Goal: Transaction & Acquisition: Purchase product/service

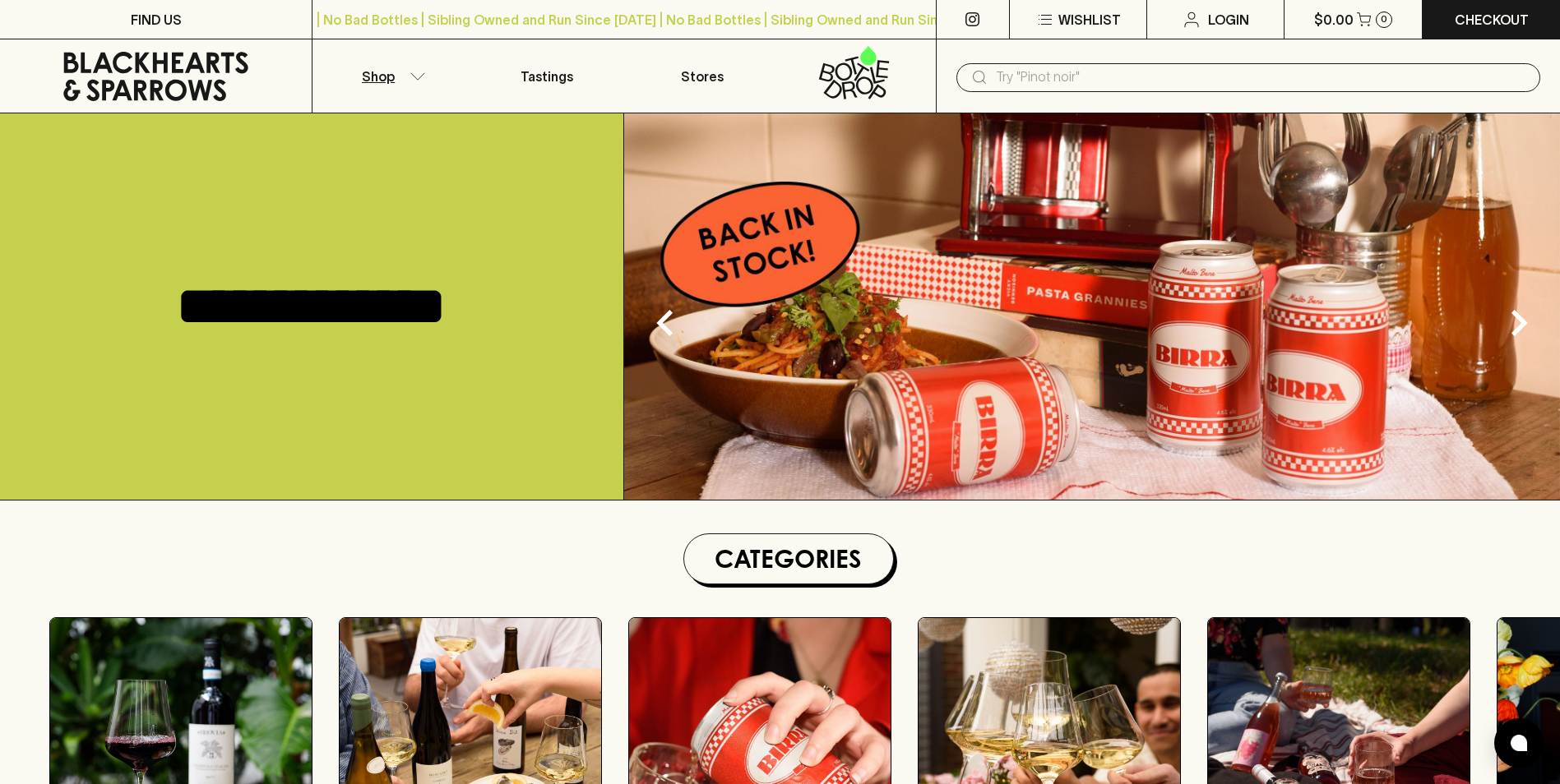
click at [420, 75] on icon "button" at bounding box center [417, 77] width 16 height 9
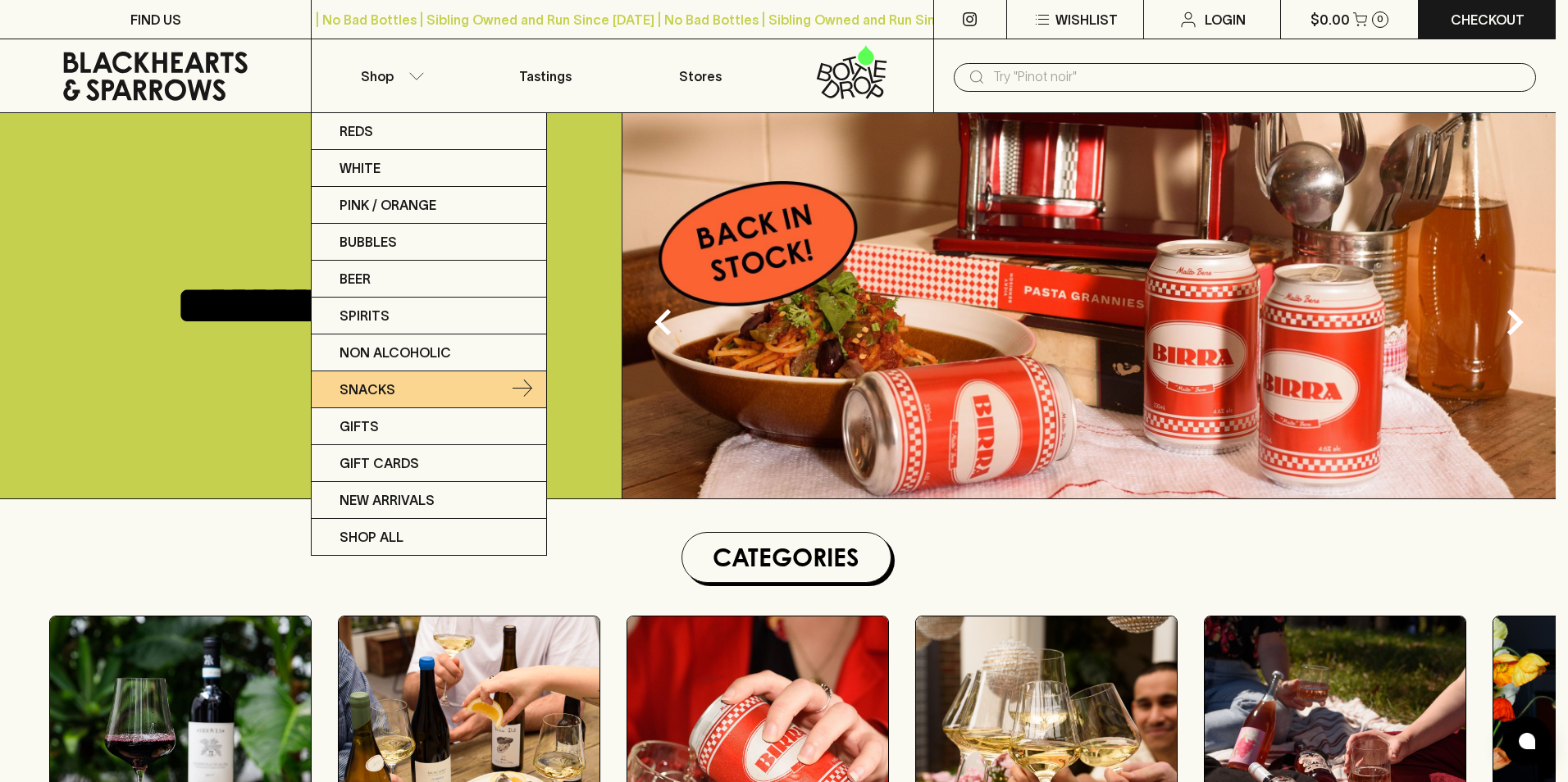
click at [383, 382] on p "Snacks" at bounding box center [367, 389] width 56 height 20
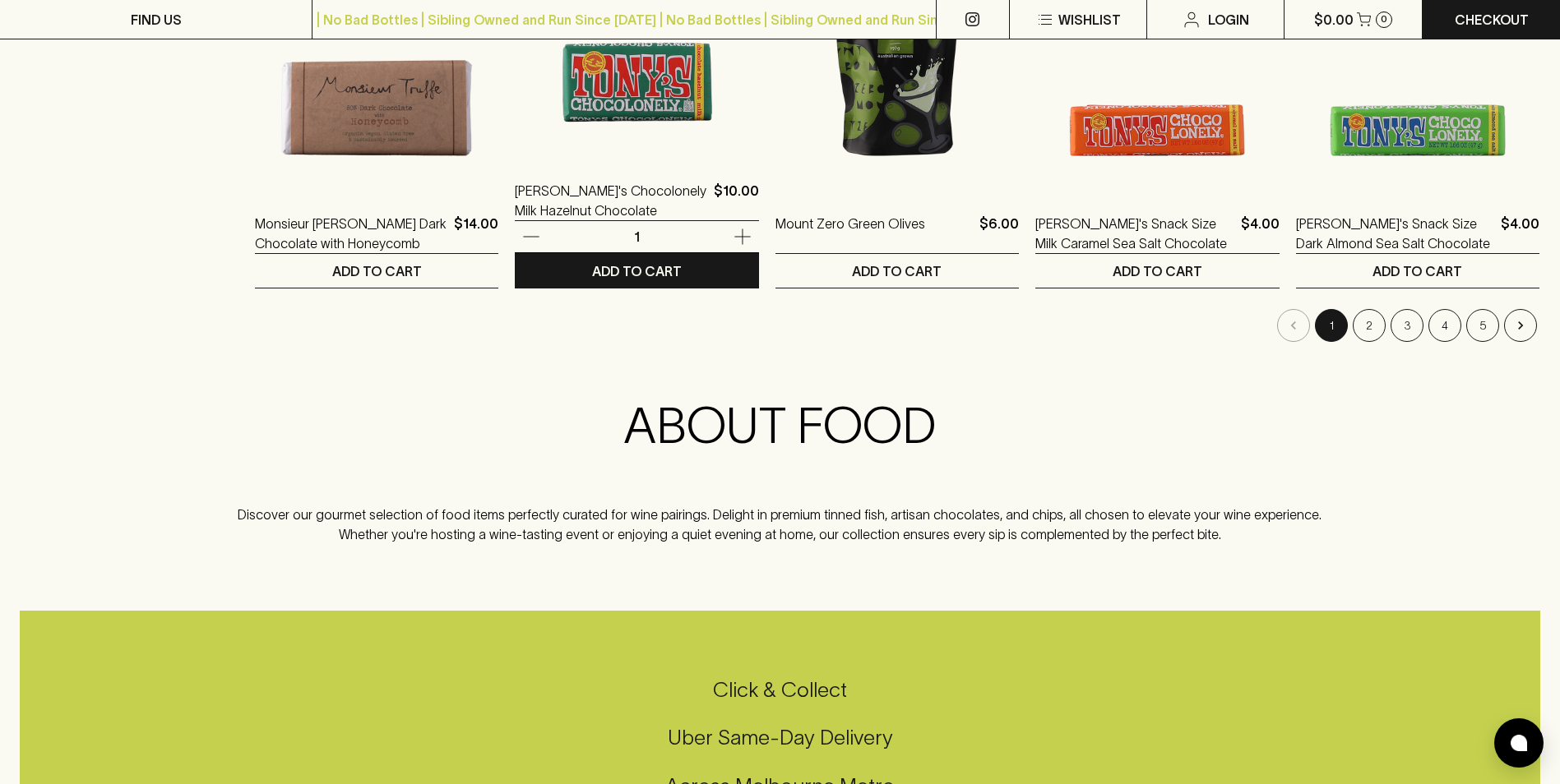
scroll to position [1809, 0]
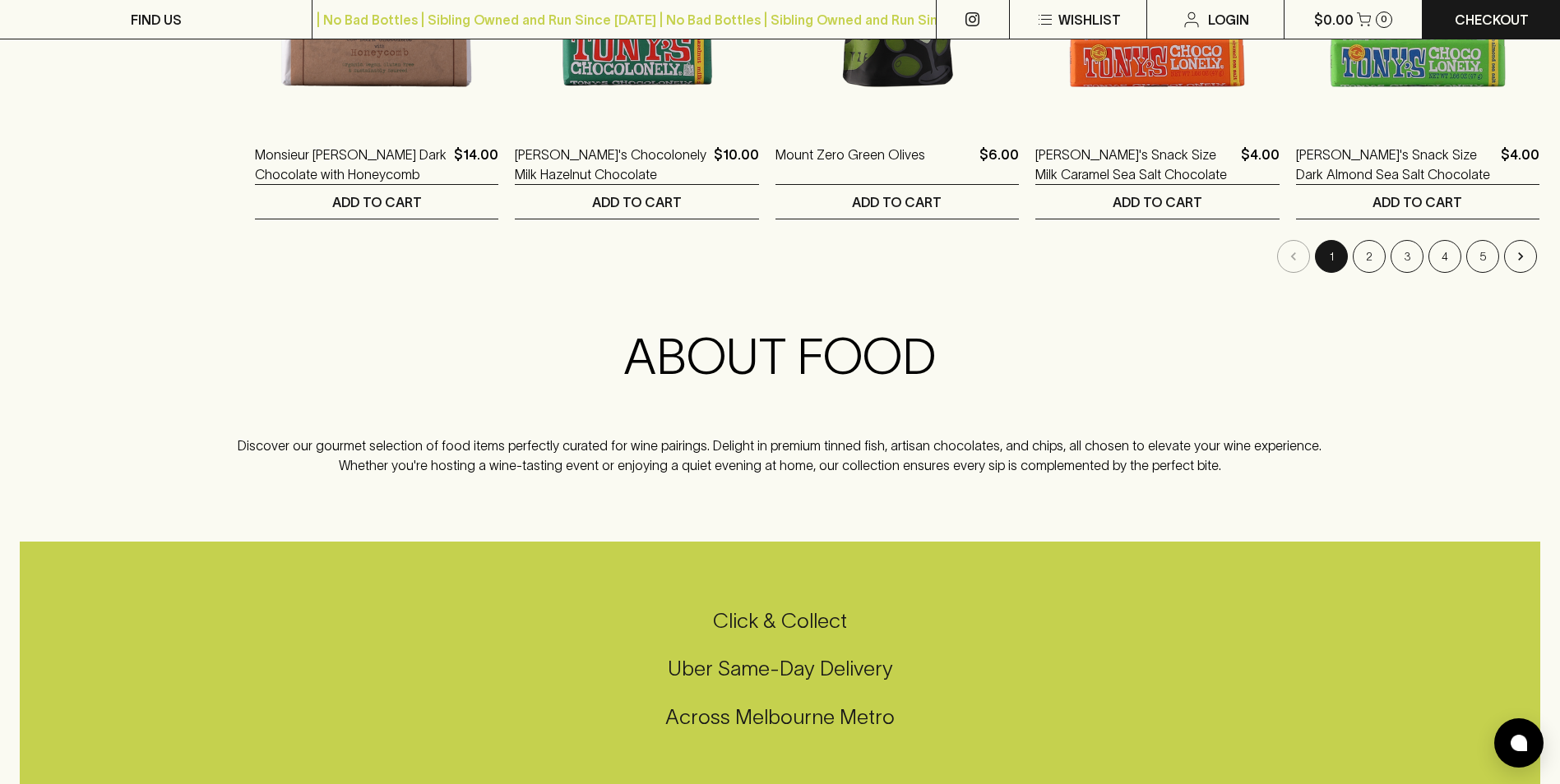
click at [1371, 248] on button "2" at bounding box center [1369, 256] width 33 height 33
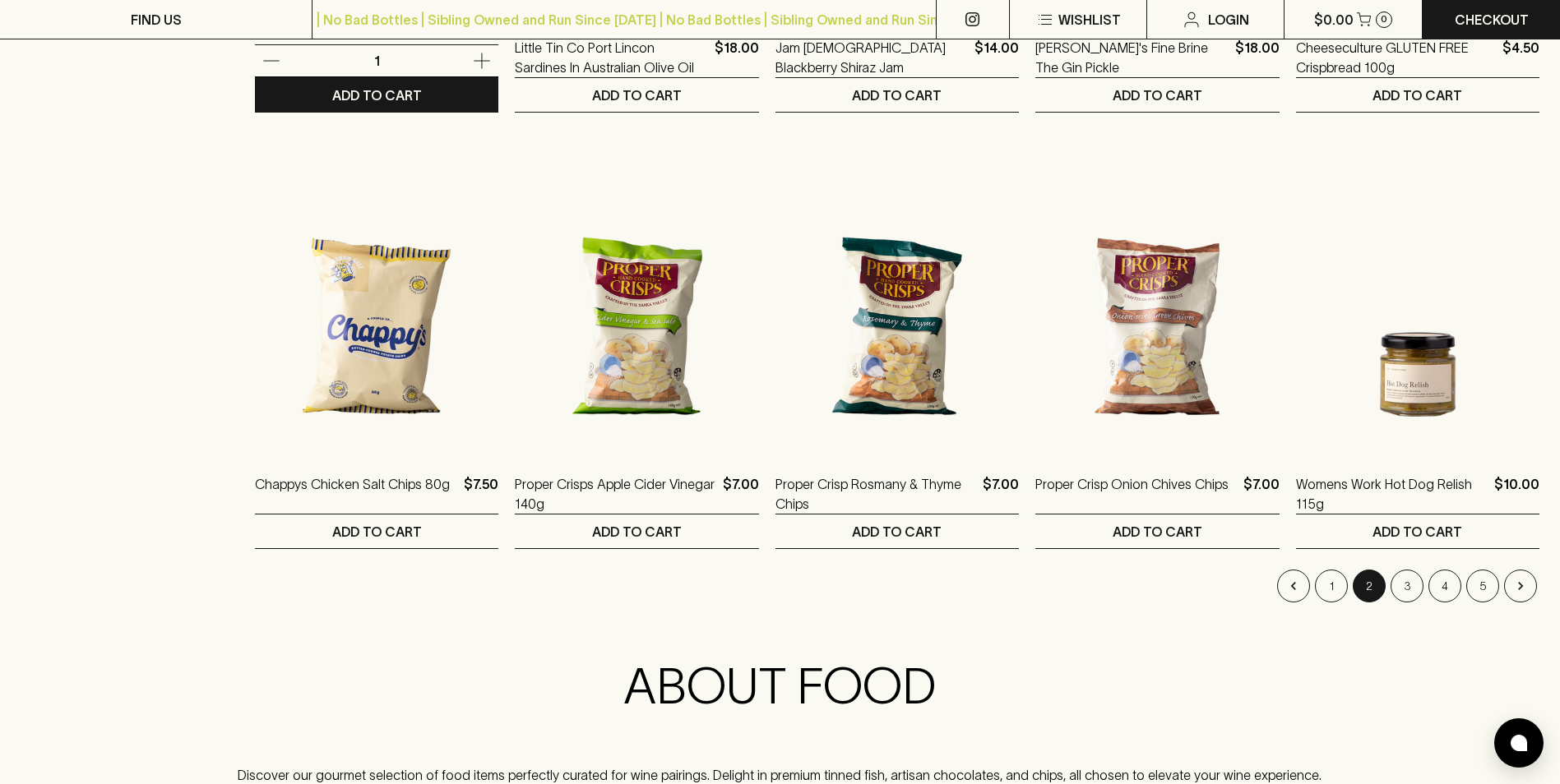
scroll to position [1480, 0]
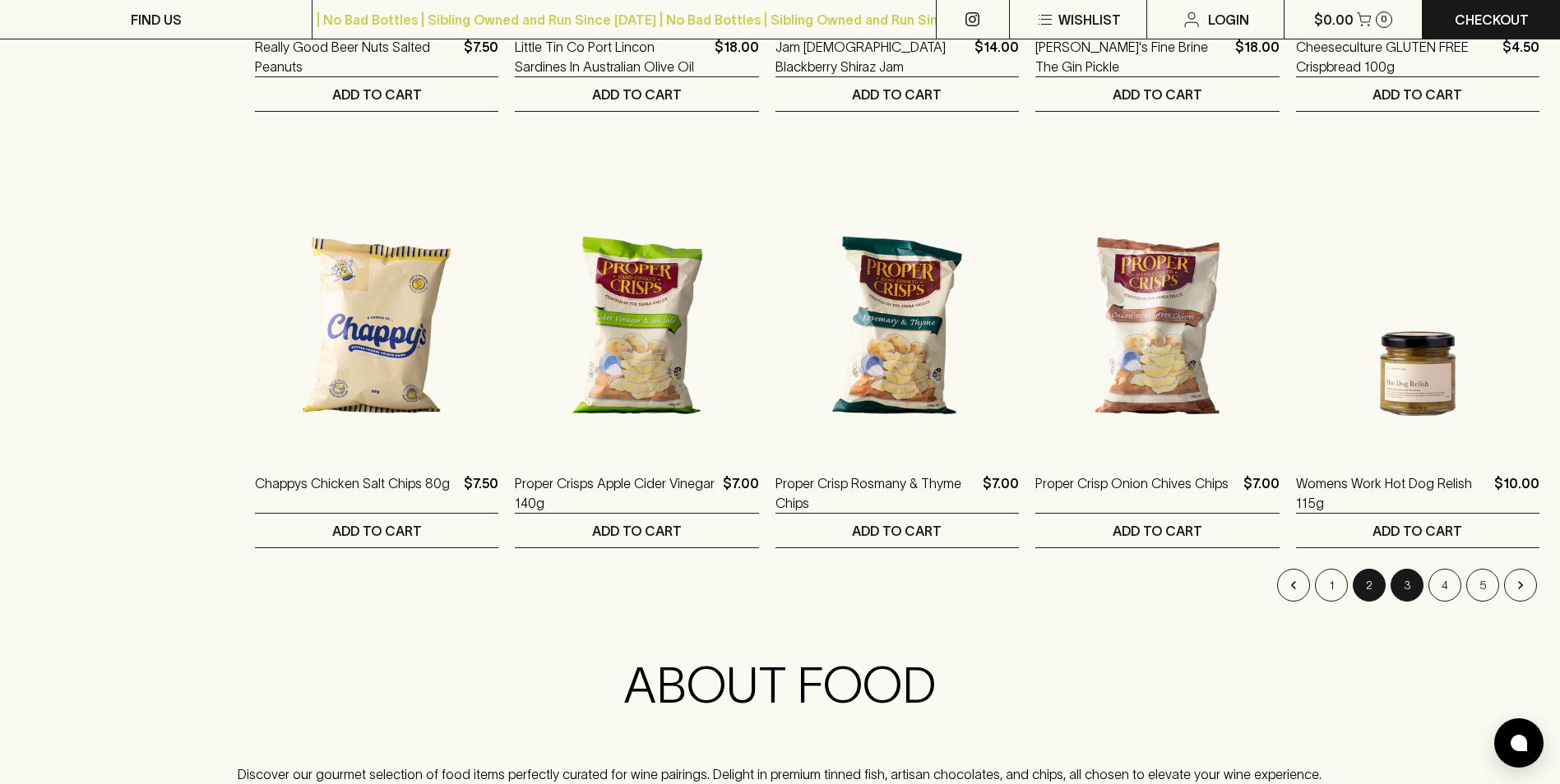
click at [1408, 588] on button "3" at bounding box center [1407, 585] width 33 height 33
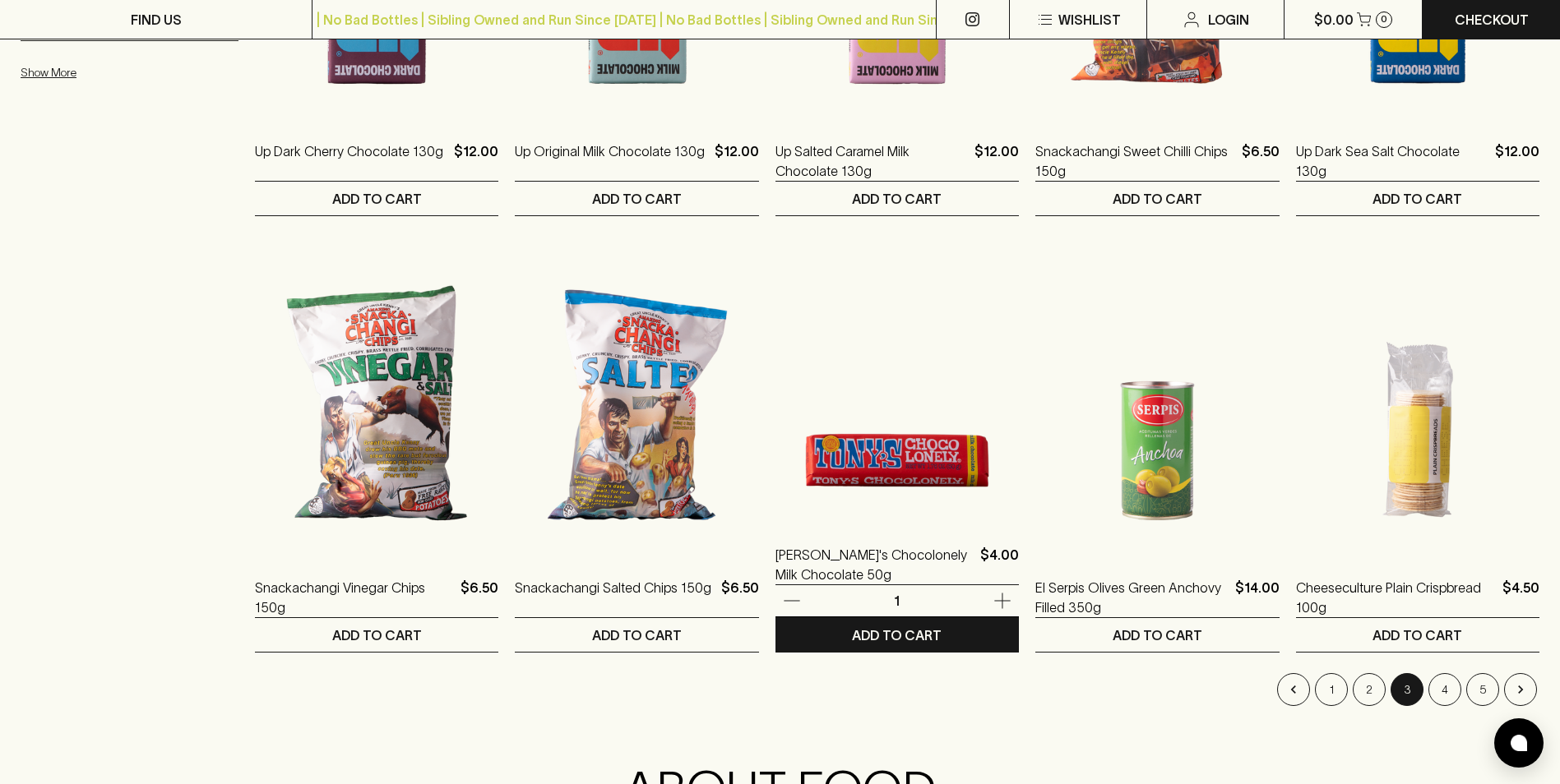
scroll to position [1398, 0]
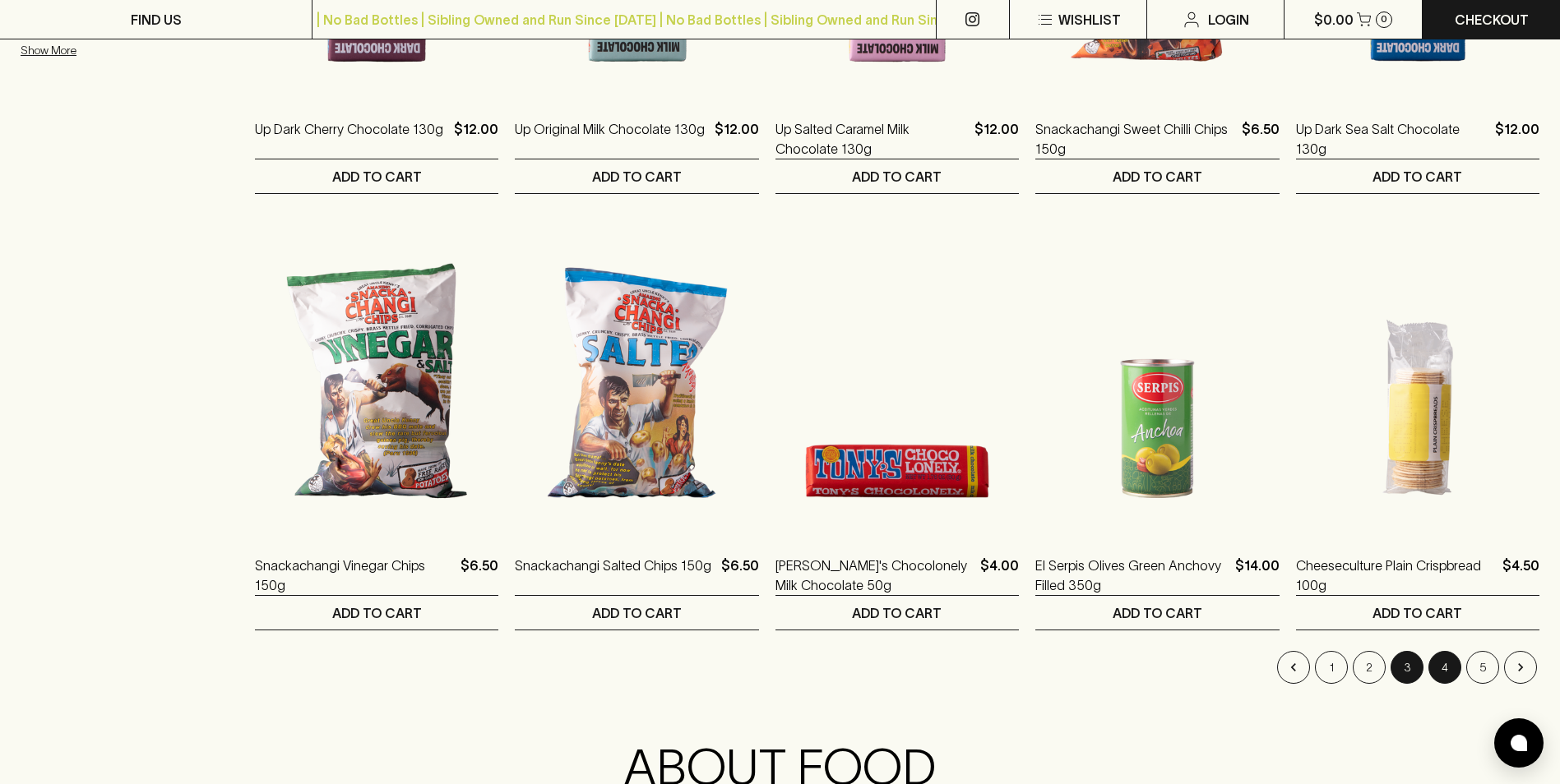
click at [1443, 673] on button "4" at bounding box center [1445, 667] width 33 height 33
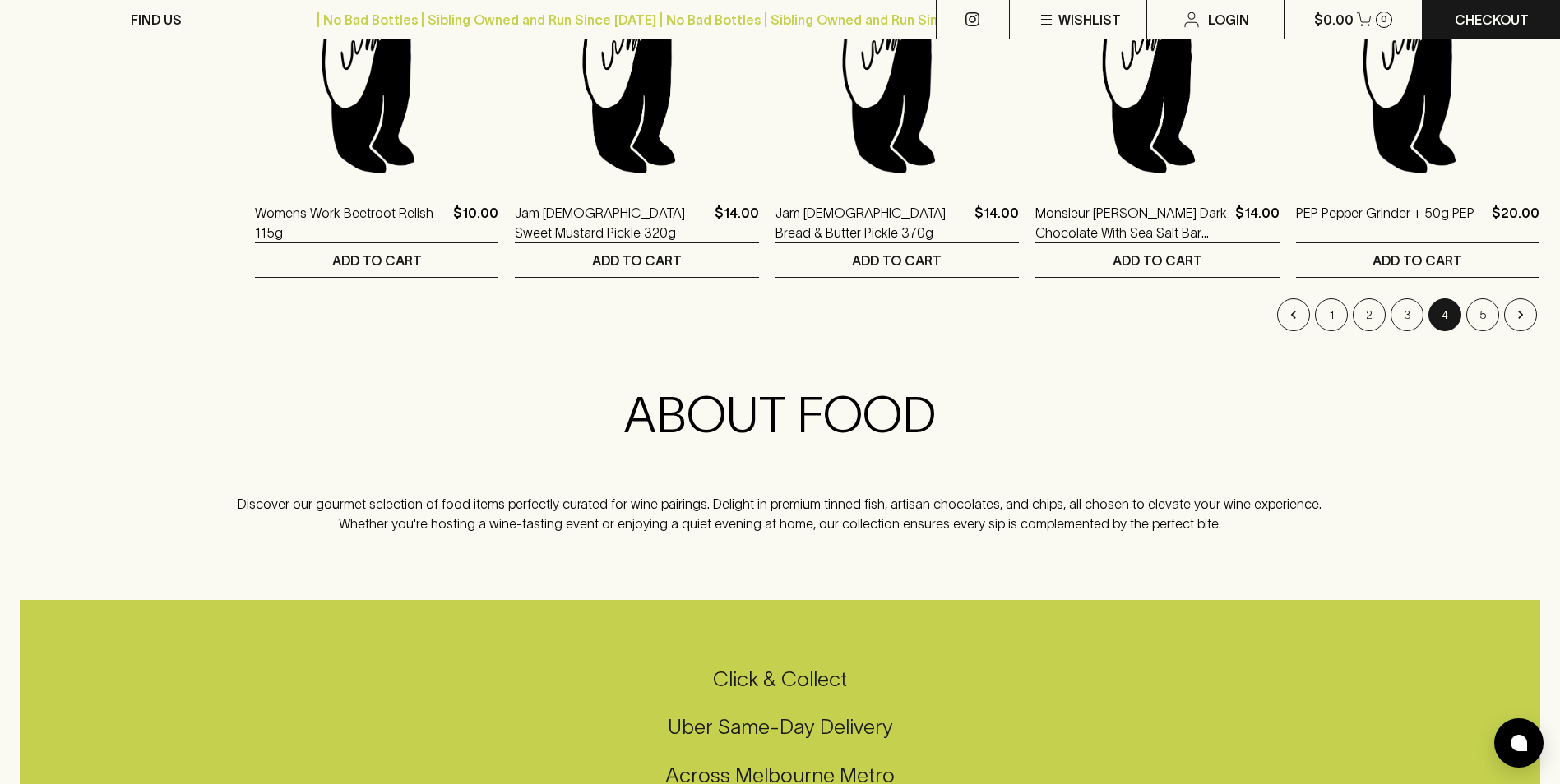
scroll to position [1891, 0]
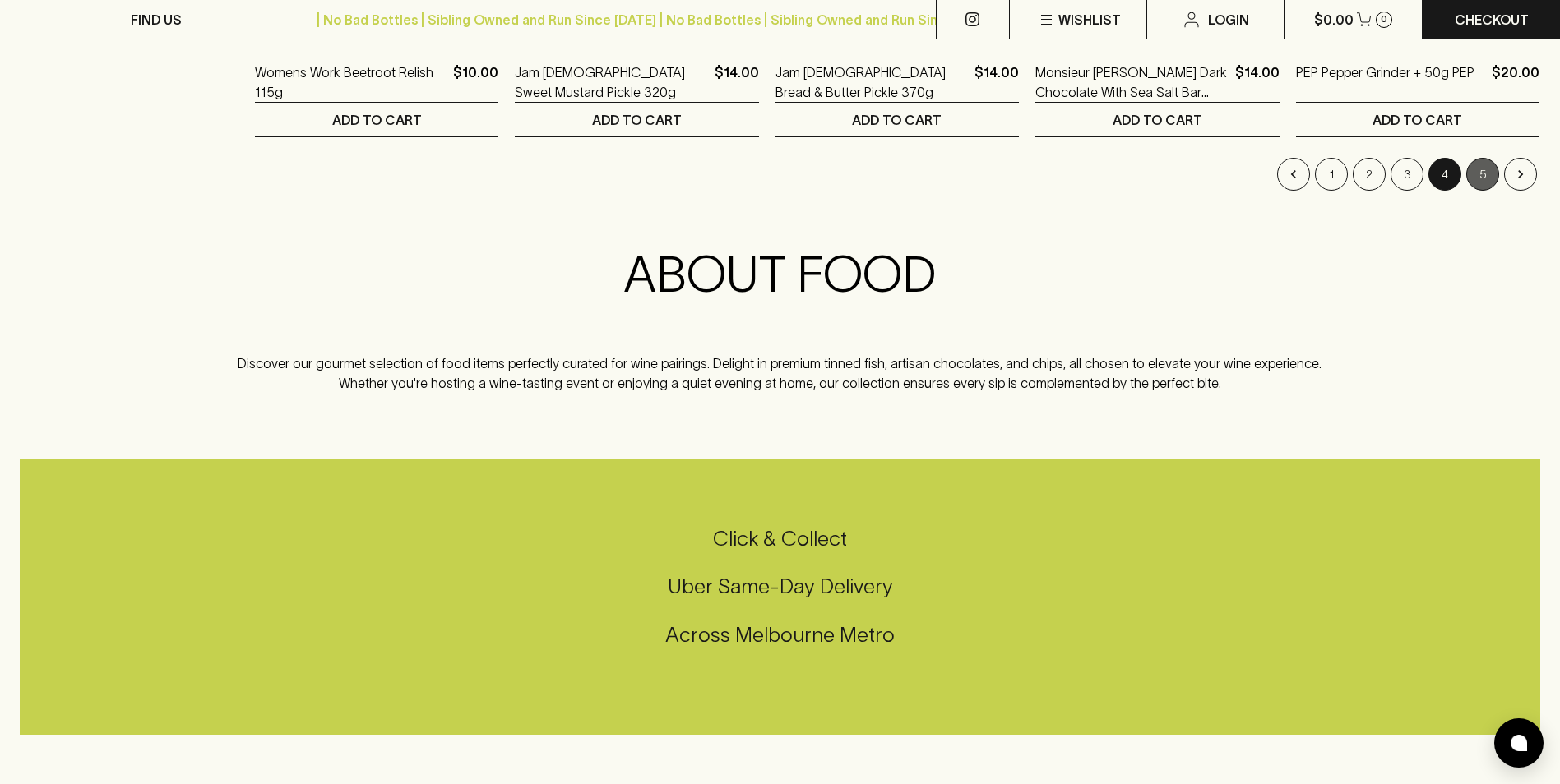
click at [1480, 172] on button "5" at bounding box center [1483, 174] width 33 height 33
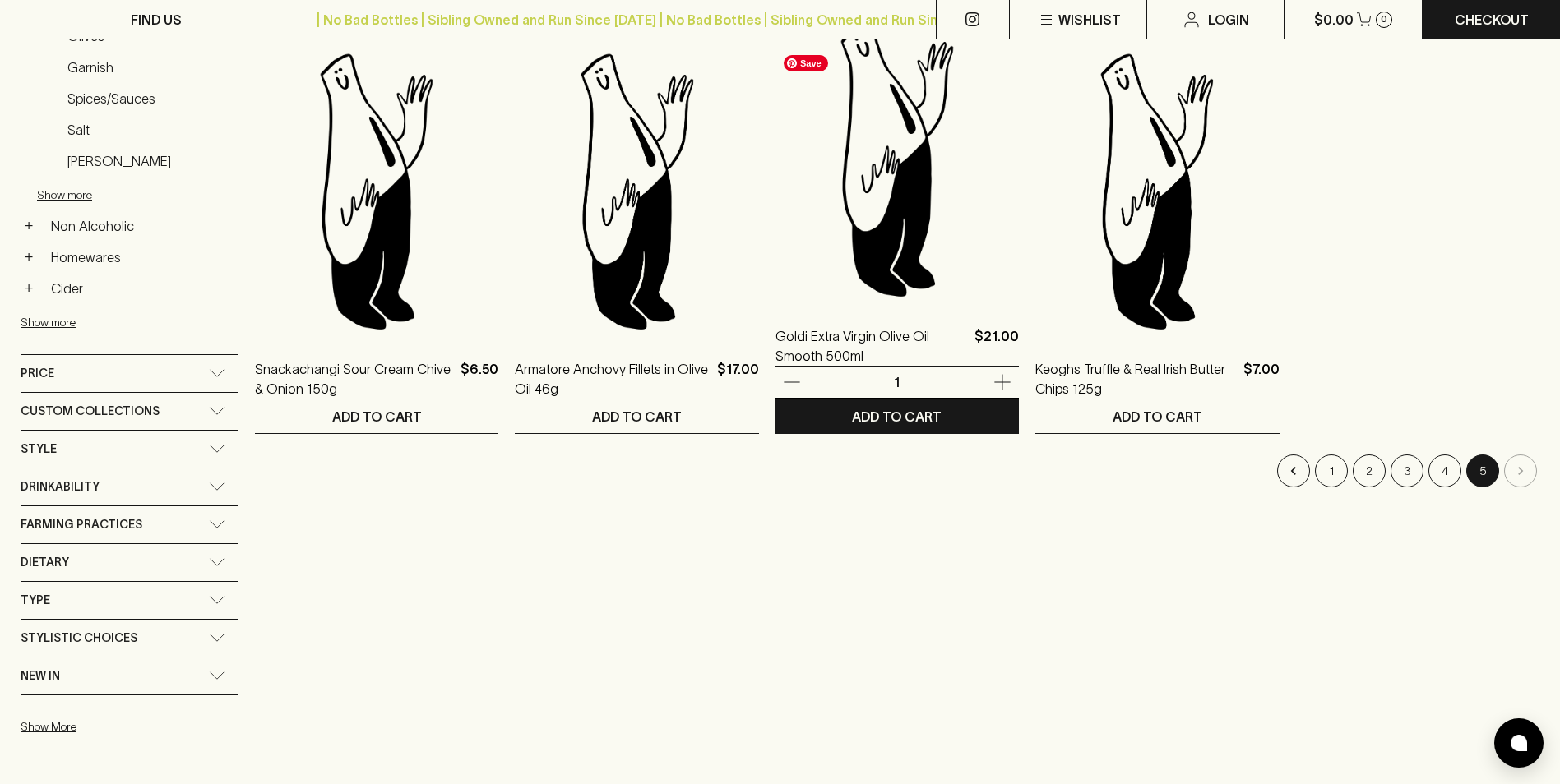
scroll to position [740, 0]
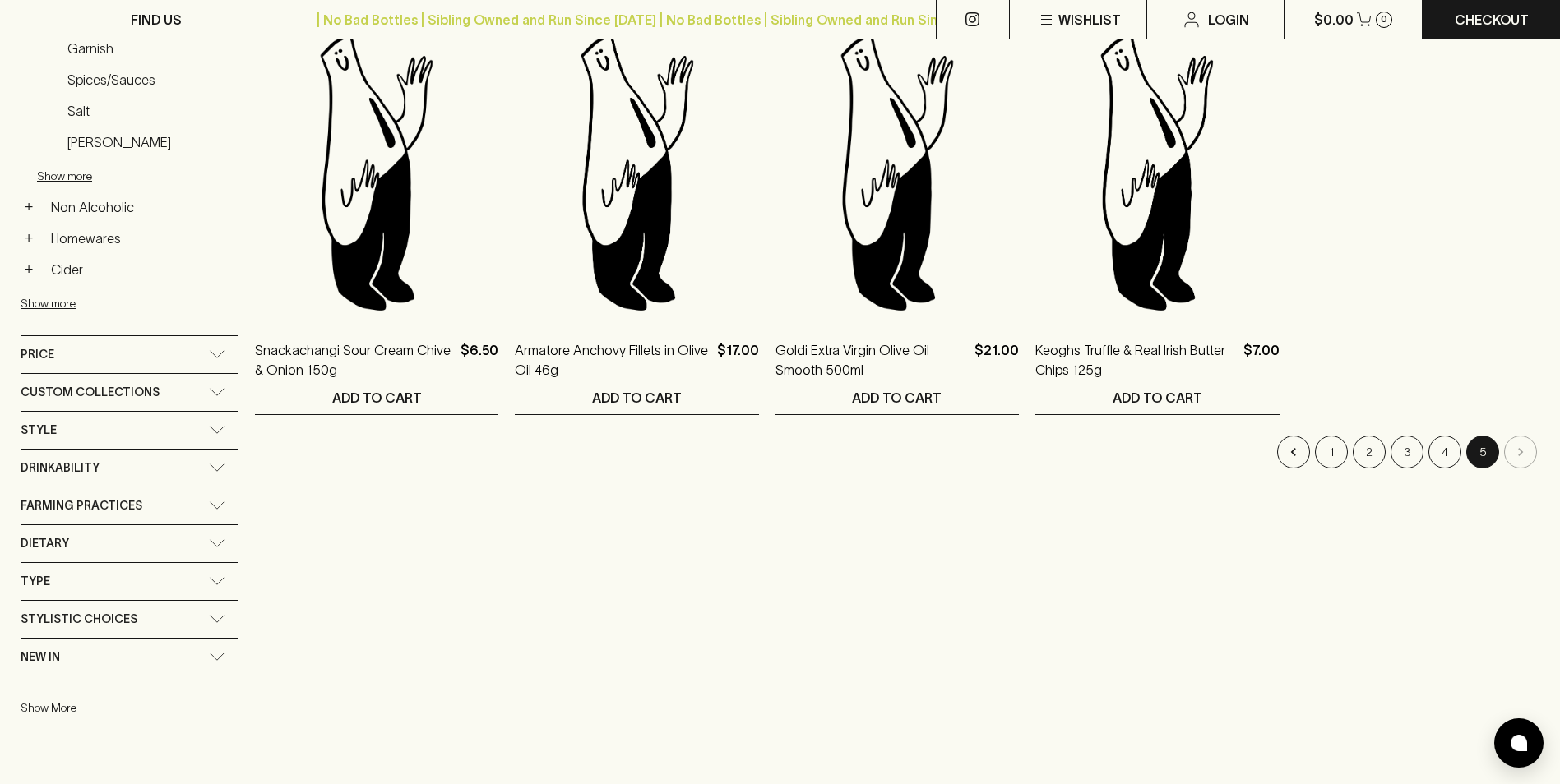
click at [1513, 447] on li "pagination navigation" at bounding box center [1521, 452] width 38 height 33
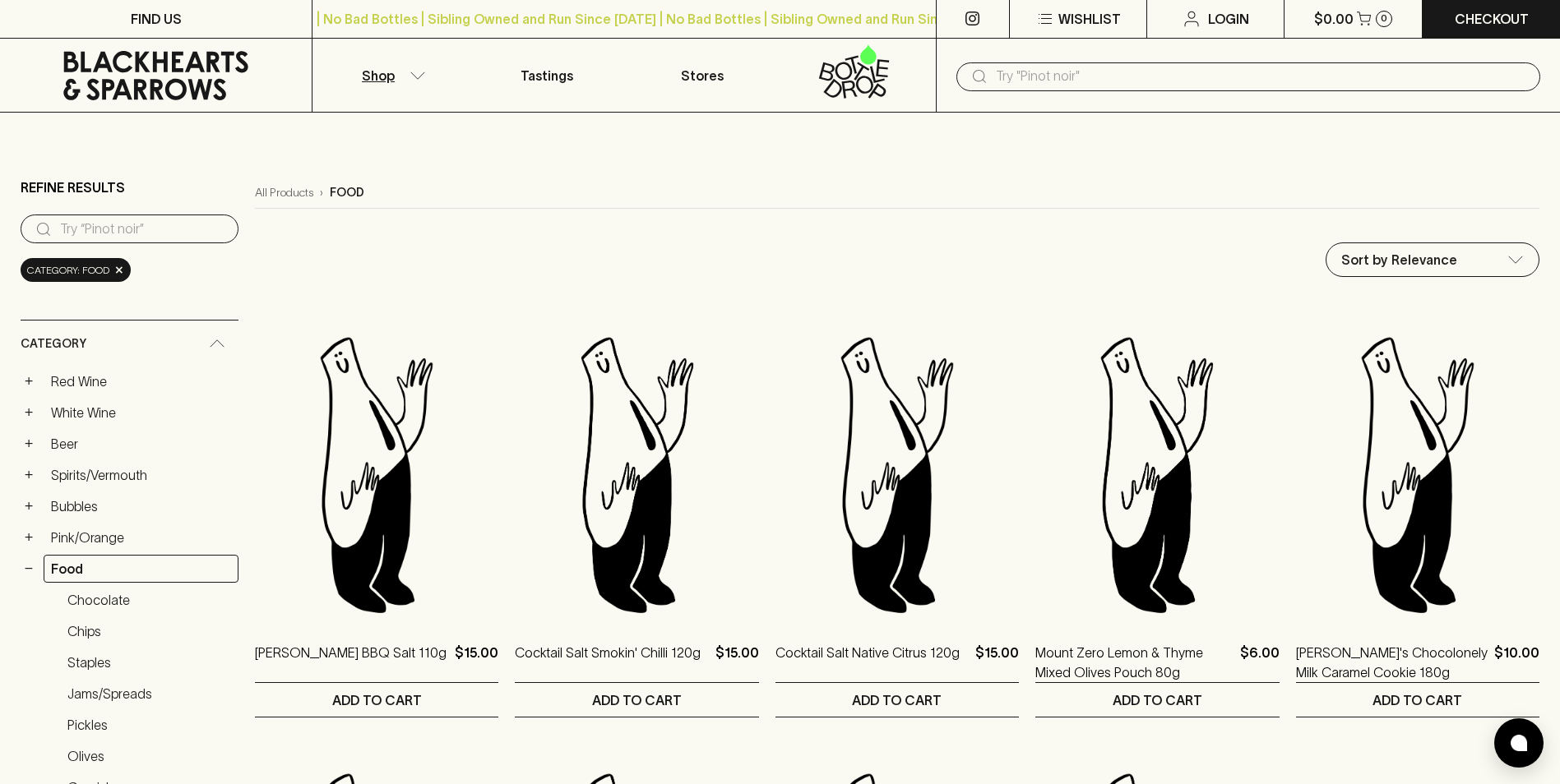
scroll to position [0, 0]
